Goal: Information Seeking & Learning: Learn about a topic

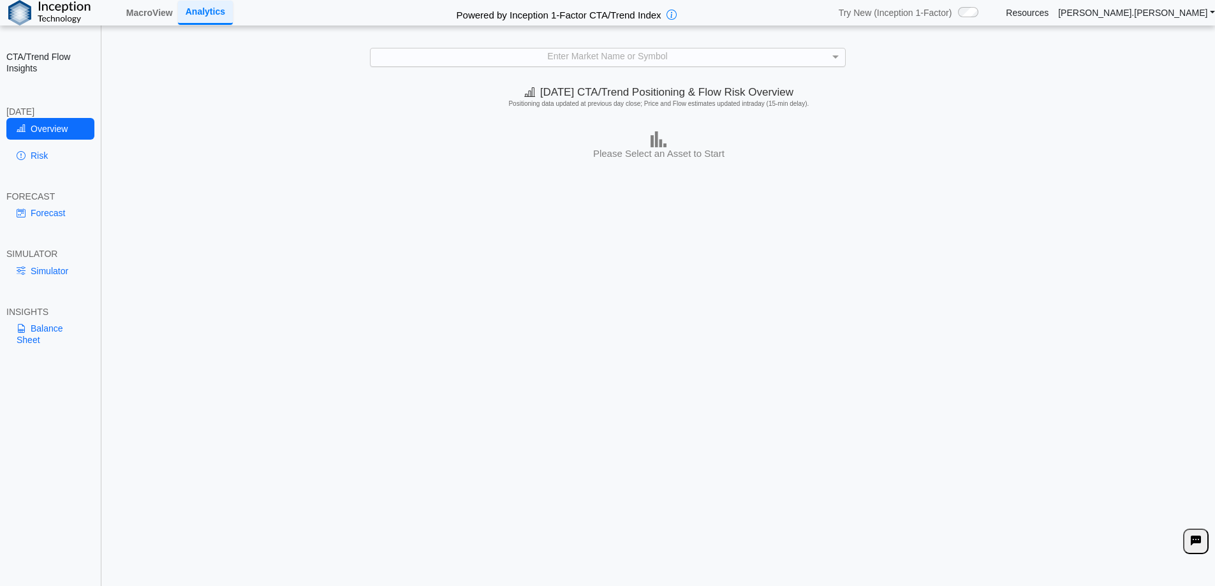
click at [652, 65] on div "Enter Market Name or Symbol" at bounding box center [608, 57] width 475 height 18
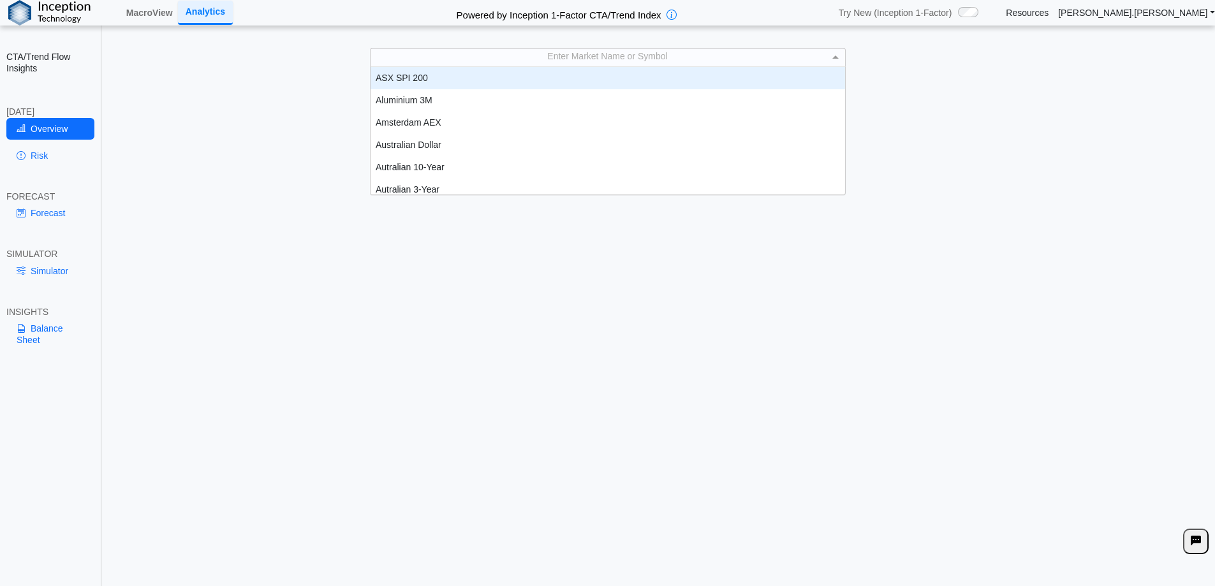
scroll to position [10, 10]
type input "****"
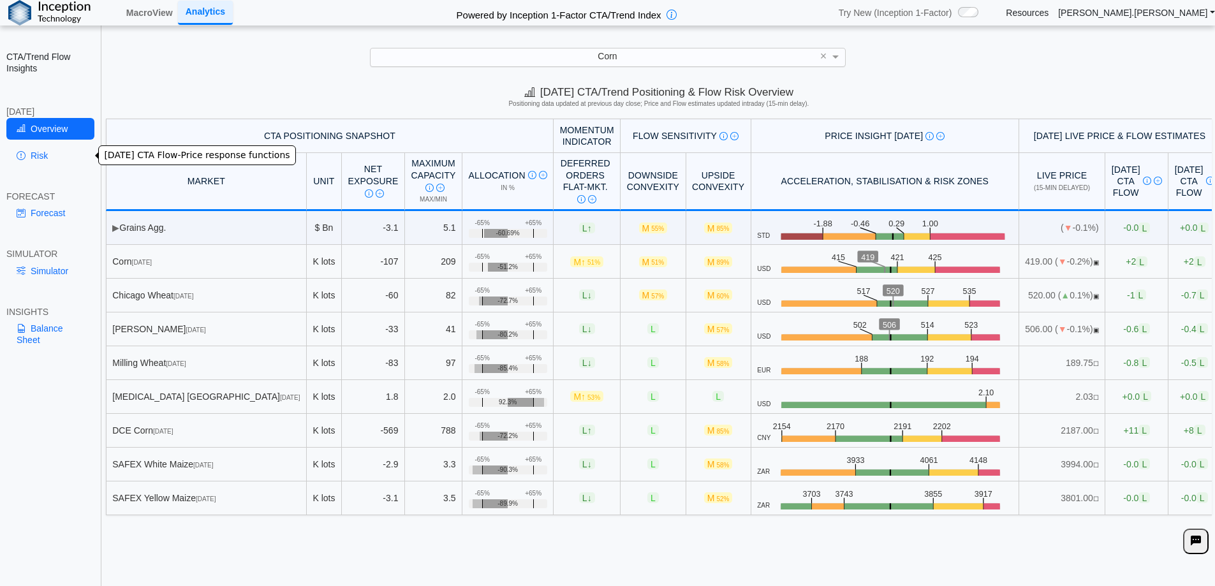
click at [85, 166] on link "Risk" at bounding box center [50, 156] width 88 height 22
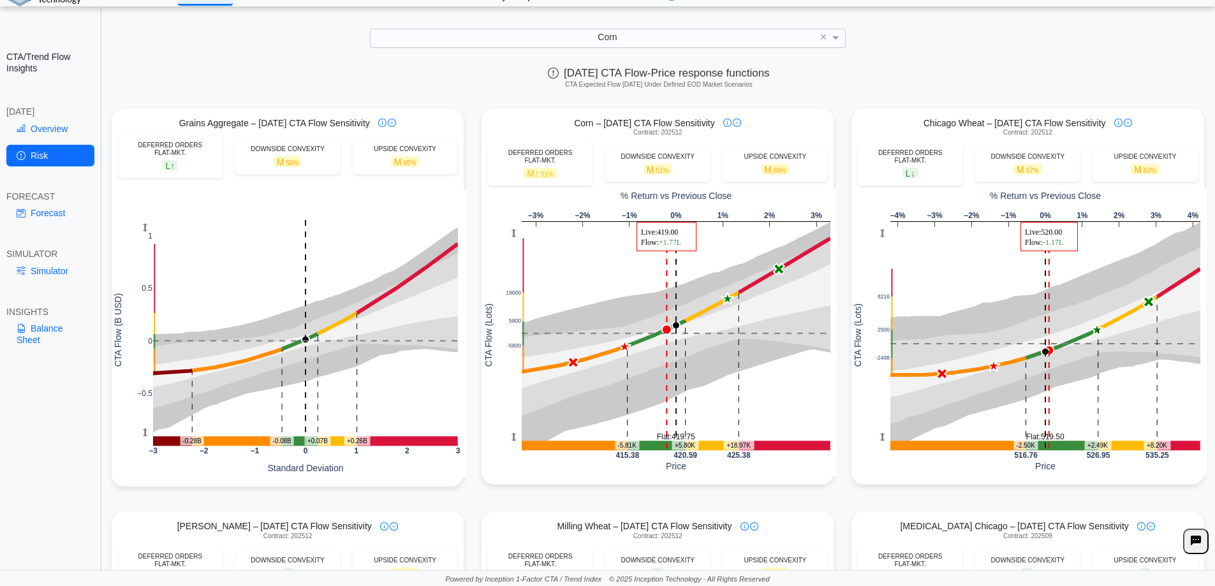
scroll to position [0, 0]
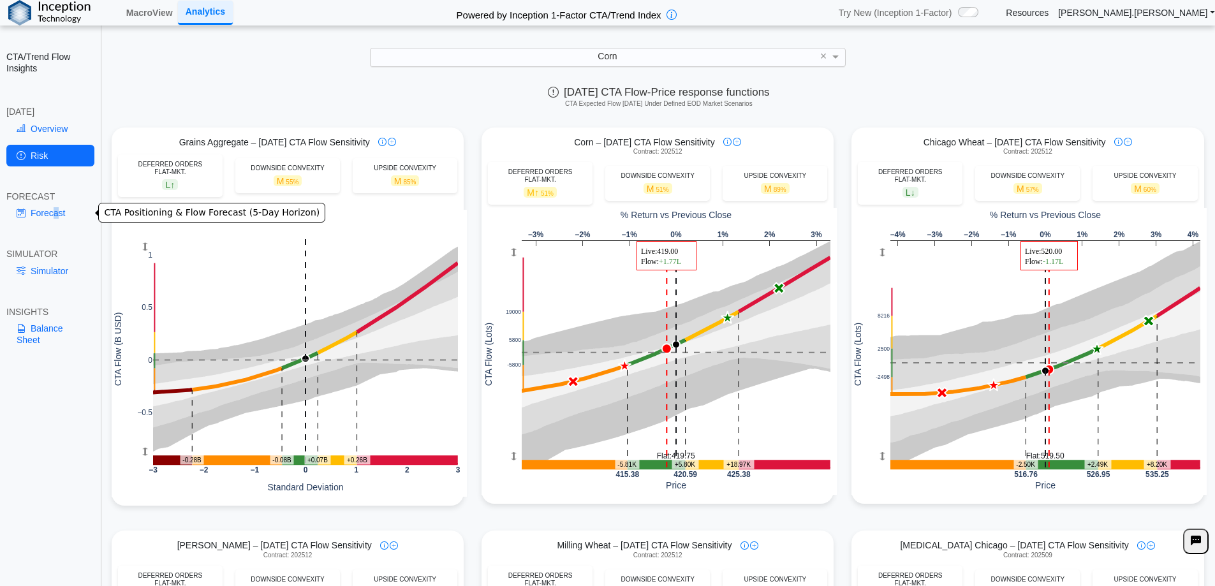
click at [55, 207] on link "Forecast" at bounding box center [50, 213] width 88 height 22
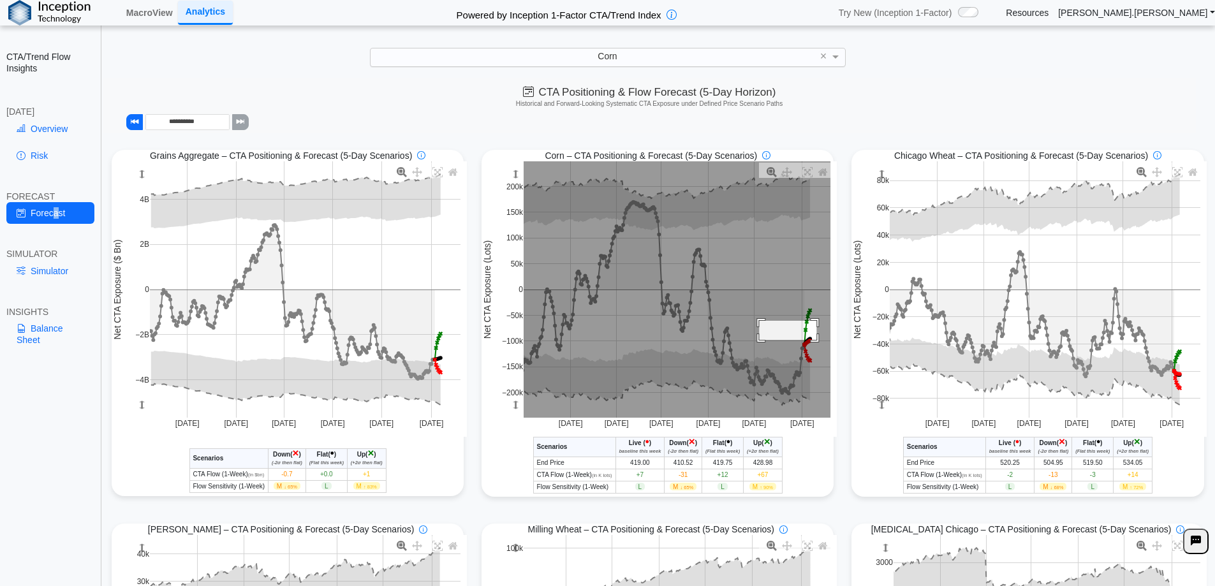
drag, startPoint x: 755, startPoint y: 322, endPoint x: 782, endPoint y: 315, distance: 27.9
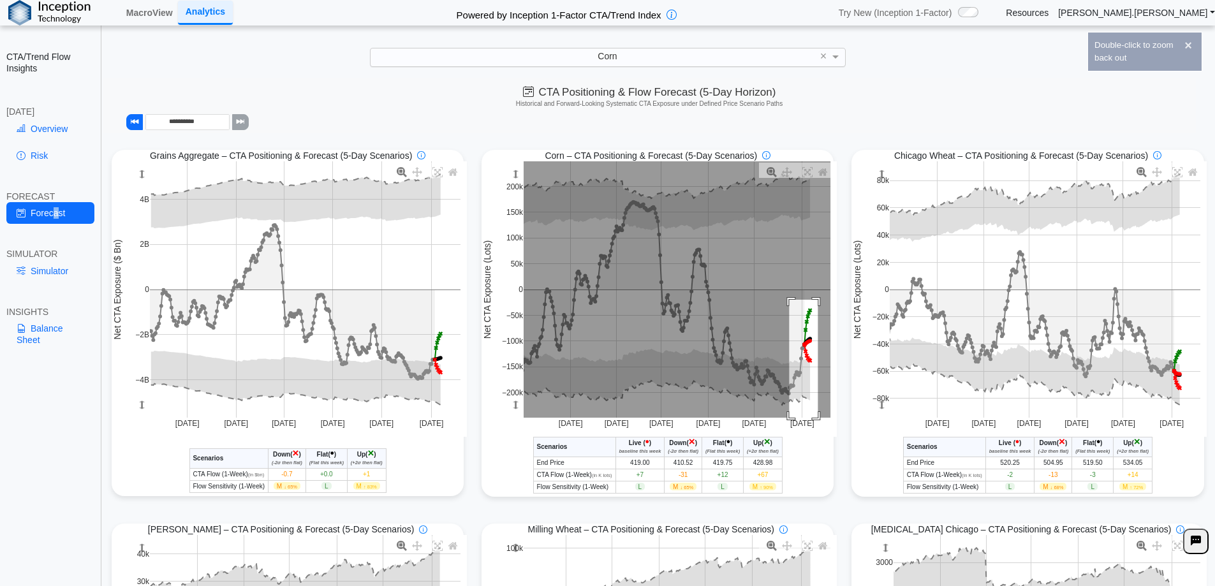
drag, startPoint x: 785, startPoint y: 301, endPoint x: 813, endPoint y: 436, distance: 137.6
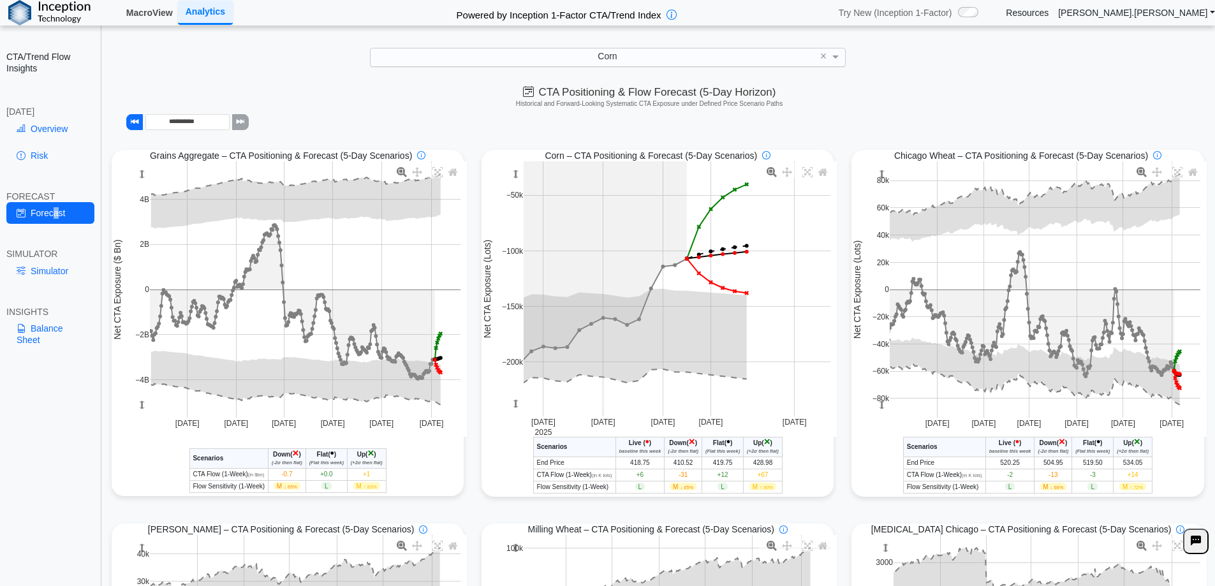
click at [142, 14] on link "MacroView" at bounding box center [149, 13] width 57 height 22
